Goal: Task Accomplishment & Management: Use online tool/utility

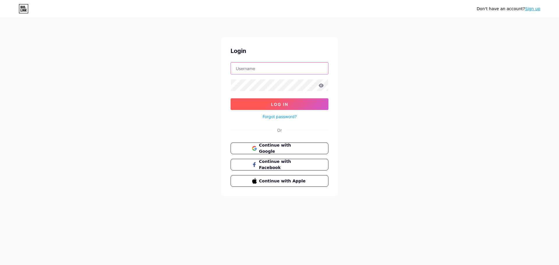
type input "[EMAIL_ADDRESS][DOMAIN_NAME]"
click at [286, 105] on span "Log In" at bounding box center [279, 104] width 17 height 5
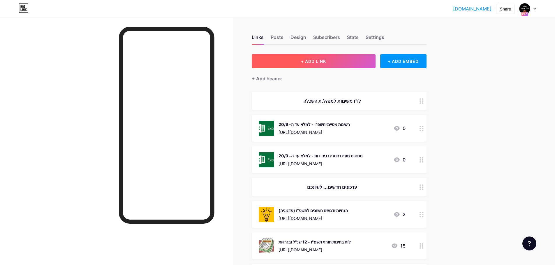
click at [319, 63] on span "+ ADD LINK" at bounding box center [313, 61] width 25 height 5
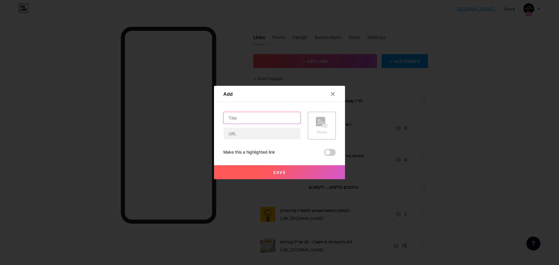
click at [245, 119] on input "text" at bounding box center [262, 118] width 77 height 12
type input "התאמות תשפ"ו - נהלים חדשים"
click at [263, 135] on input "text" at bounding box center [262, 134] width 77 height 12
paste input "[URL][DOMAIN_NAME]"
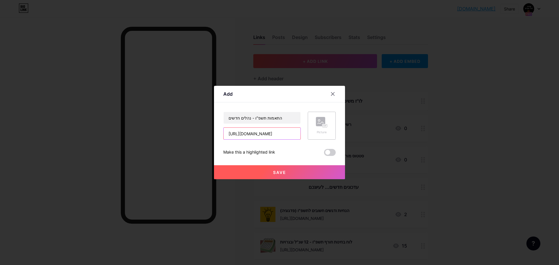
type input "[URL][DOMAIN_NAME]"
click at [321, 126] on rect at bounding box center [320, 121] width 9 height 9
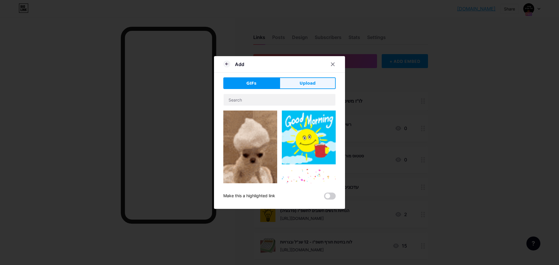
click at [299, 83] on button "Upload" at bounding box center [308, 83] width 56 height 12
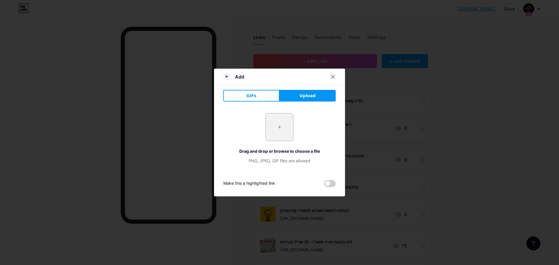
click at [298, 97] on button "Upload" at bounding box center [308, 96] width 56 height 12
click at [283, 126] on input "file" at bounding box center [279, 127] width 27 height 27
click at [258, 99] on button "GIFs" at bounding box center [251, 96] width 56 height 12
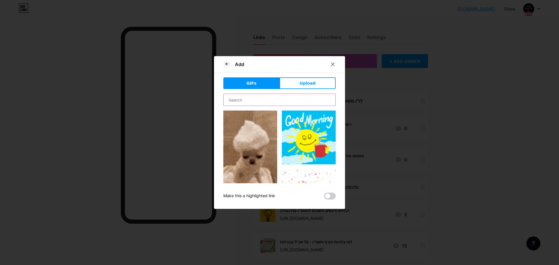
click at [230, 100] on input "text" at bounding box center [280, 100] width 112 height 12
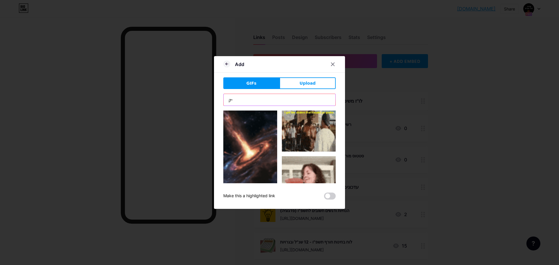
type input "י"
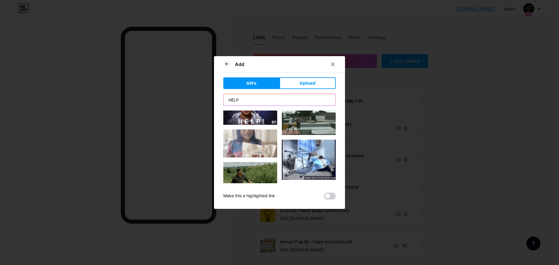
scroll to position [549, 0]
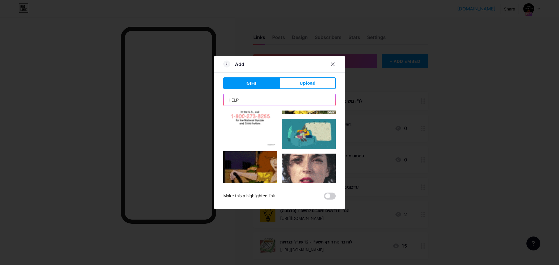
drag, startPoint x: 246, startPoint y: 103, endPoint x: 102, endPoint y: 103, distance: 143.9
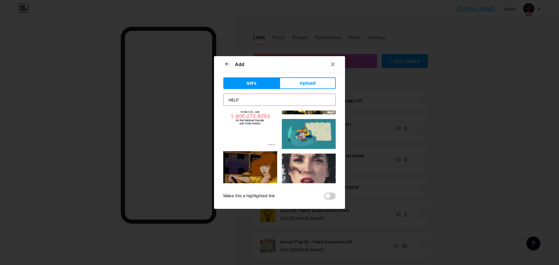
click at [101, 103] on div "Add GIFs Upload Content YouTube Play YouTube video without leaving your page. A…" at bounding box center [279, 132] width 559 height 265
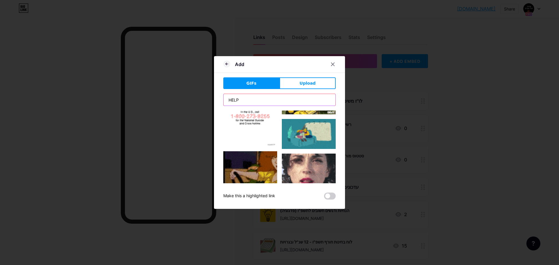
type input "G"
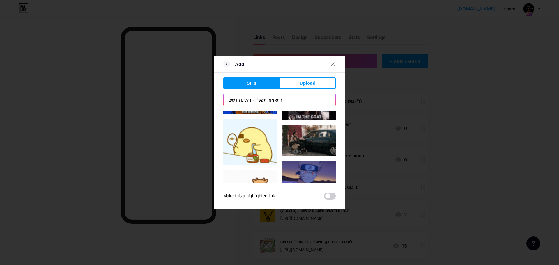
scroll to position [0, 0]
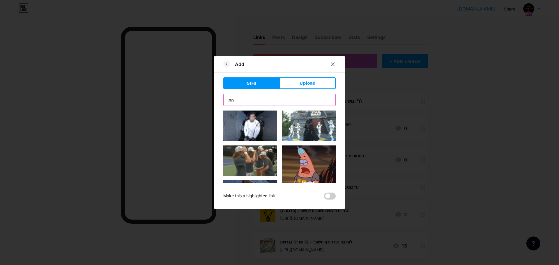
type input "ה"
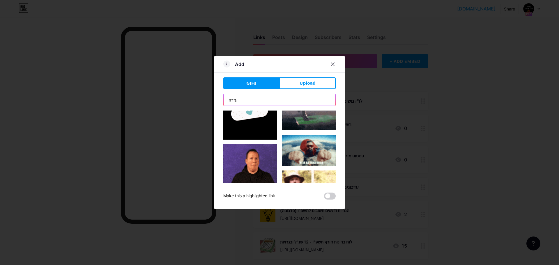
scroll to position [320, 0]
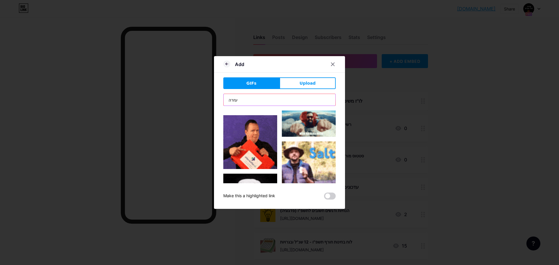
drag, startPoint x: 242, startPoint y: 101, endPoint x: 163, endPoint y: 96, distance: 79.1
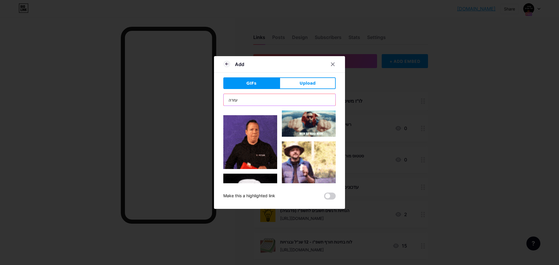
click at [163, 96] on div "Add GIFs Upload Content YouTube Play YouTube video without leaving your page. A…" at bounding box center [279, 132] width 559 height 265
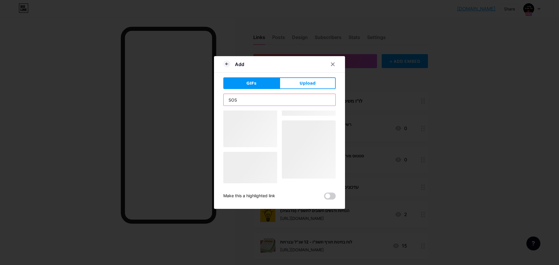
type input "SOS"
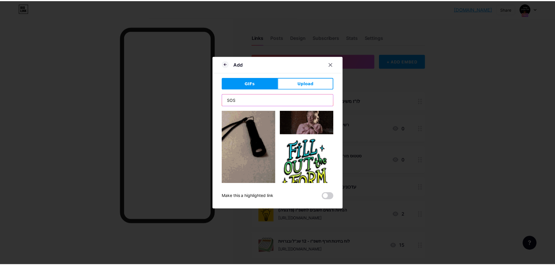
scroll to position [320, 0]
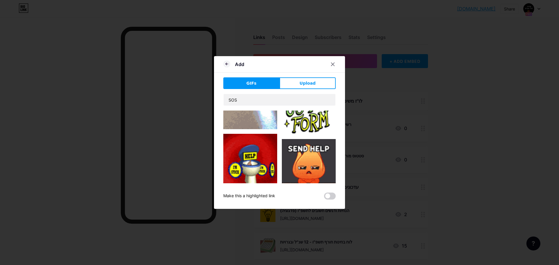
click at [312, 147] on img at bounding box center [309, 166] width 54 height 54
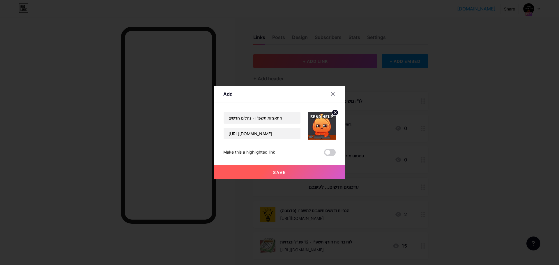
click at [272, 172] on button "Save" at bounding box center [279, 172] width 131 height 14
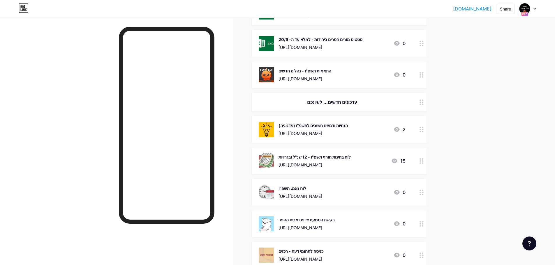
scroll to position [0, 0]
